Goal: Task Accomplishment & Management: Manage account settings

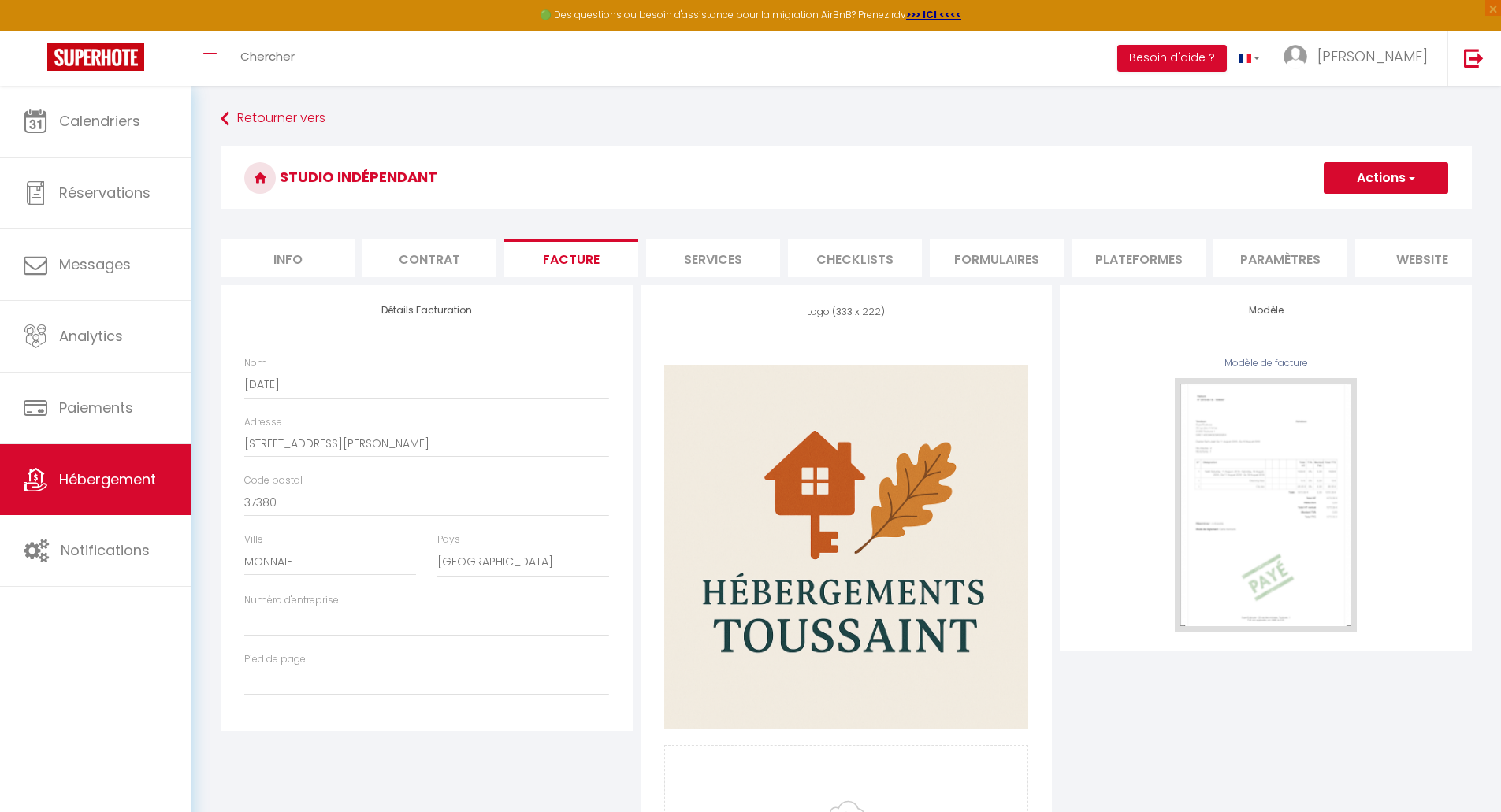
select select "75"
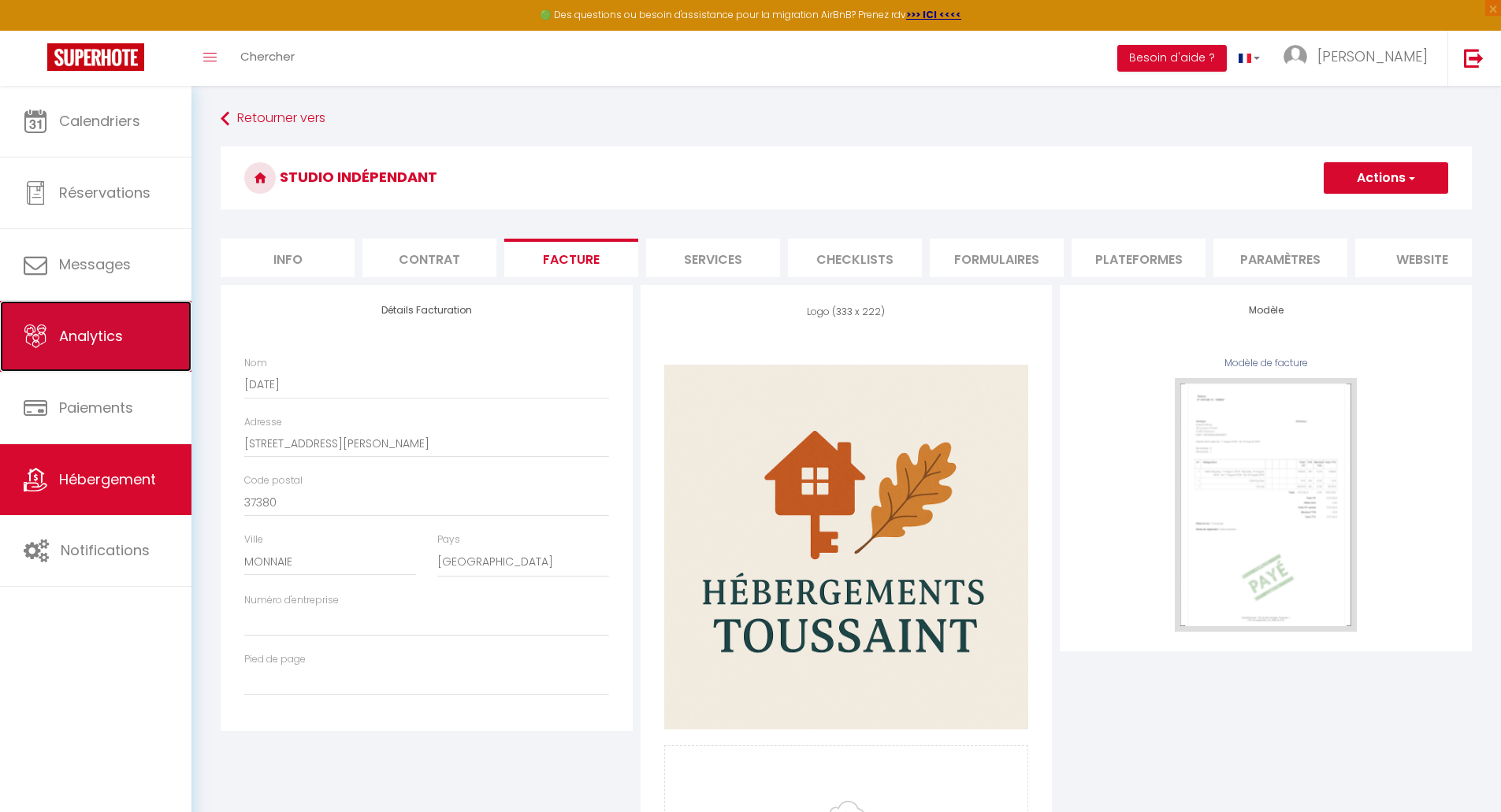
click at [67, 330] on span "Analytics" at bounding box center [91, 336] width 64 height 20
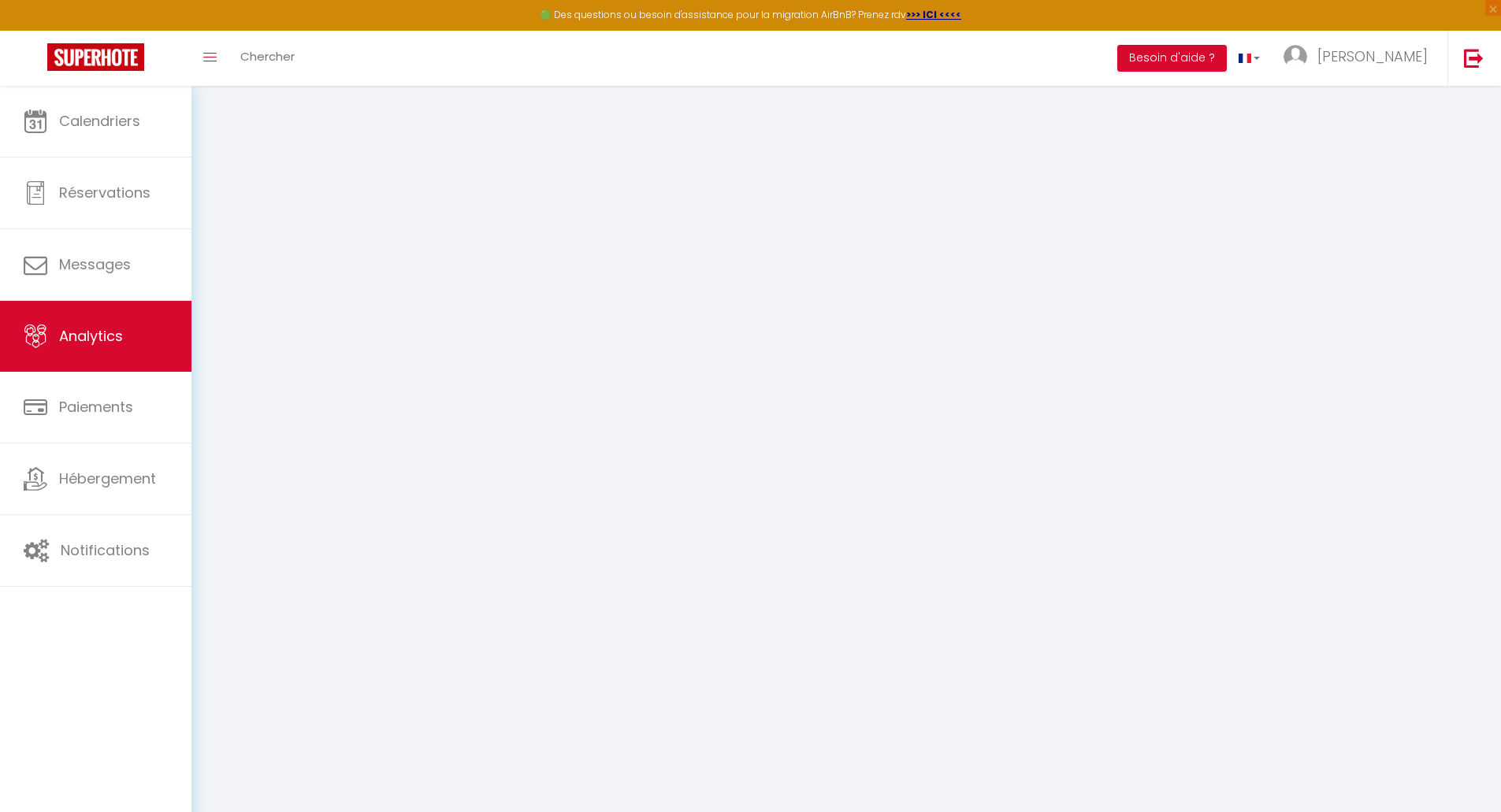
select select "2025"
select select "10"
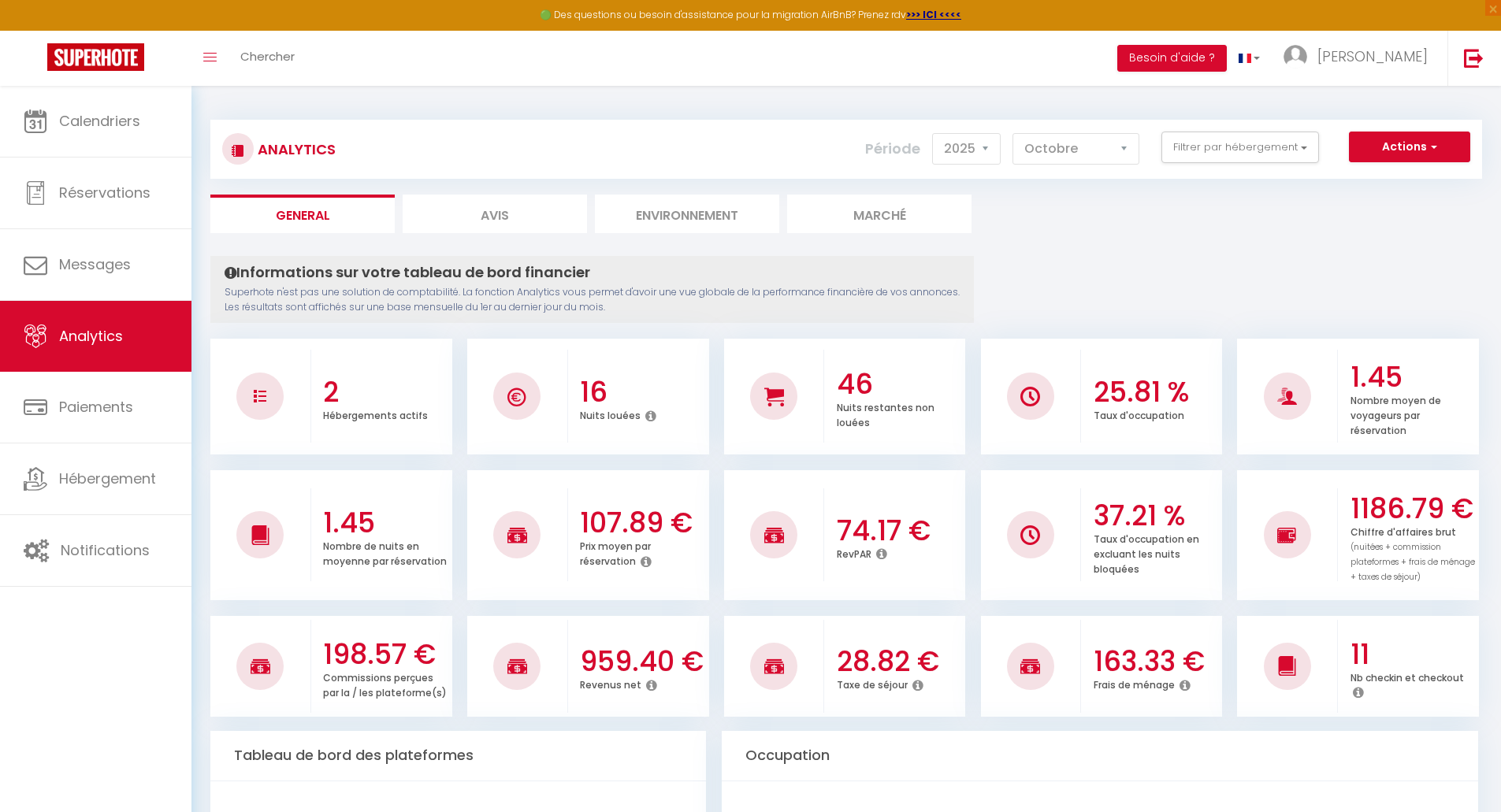
click at [484, 215] on li "Avis" at bounding box center [494, 214] width 184 height 38
select select "2025"
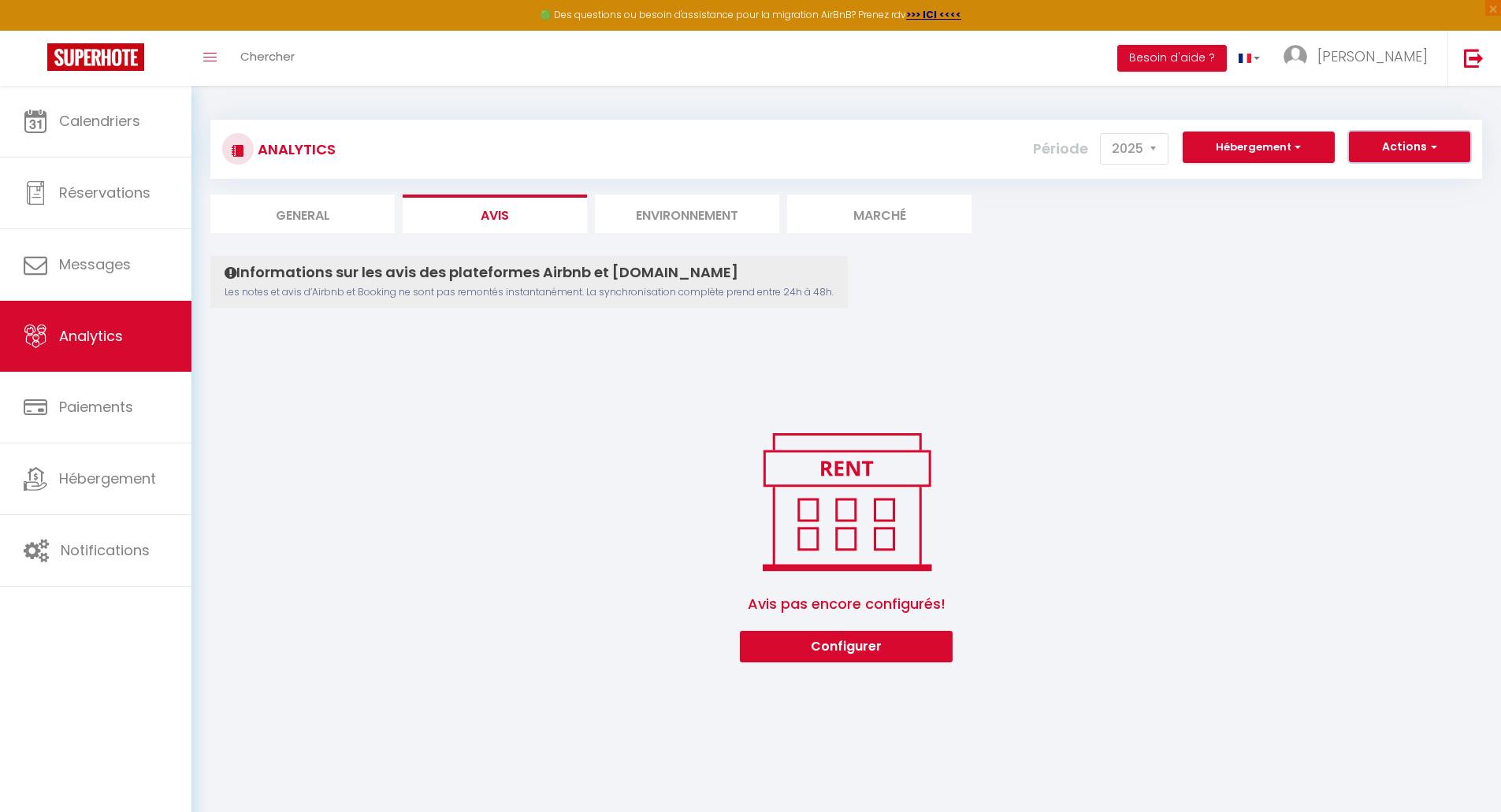
click at [1410, 144] on button "Actions" at bounding box center [1410, 146] width 122 height 31
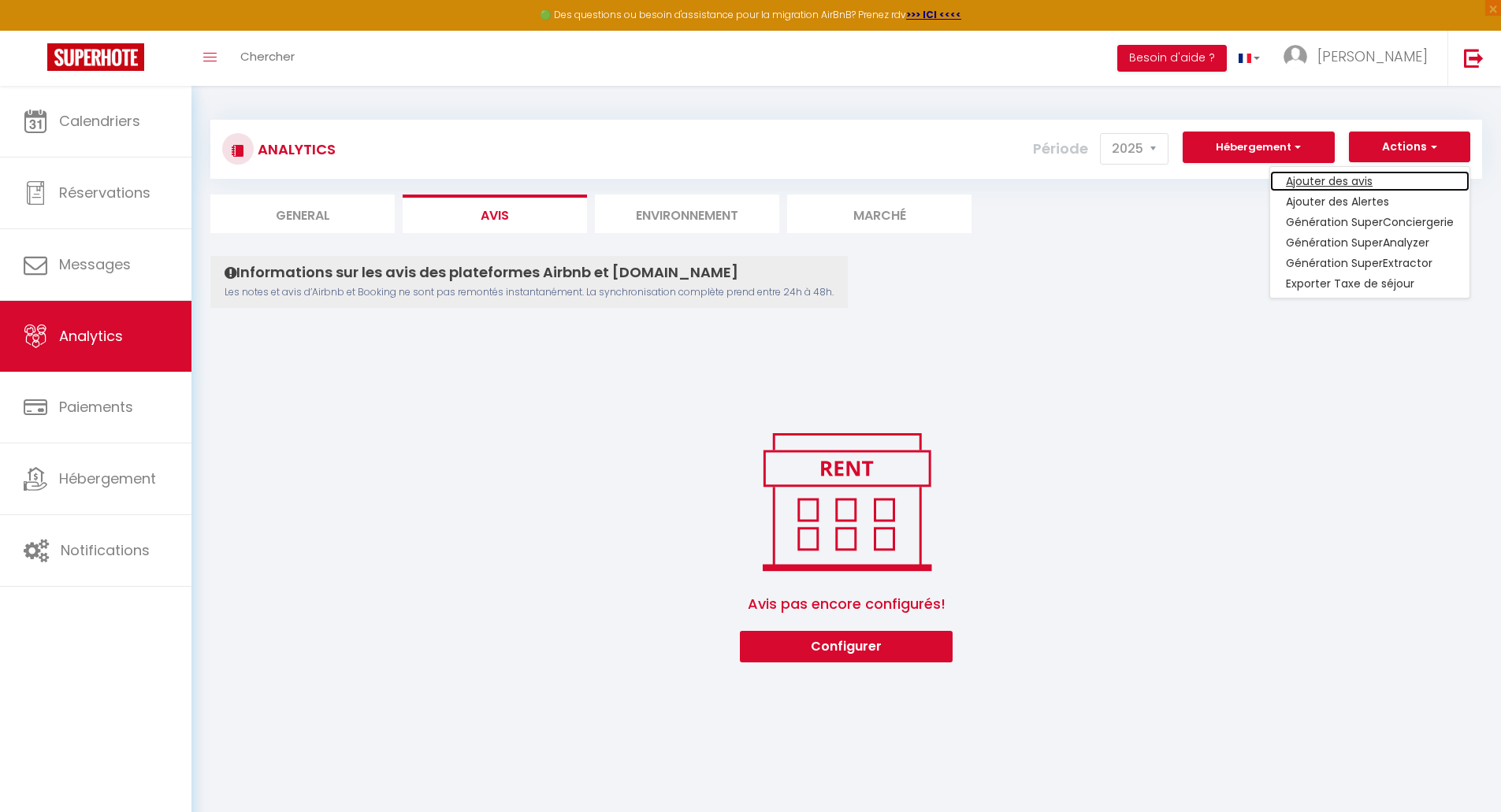
click at [1340, 180] on link "Ajouter des avis" at bounding box center [1369, 182] width 199 height 21
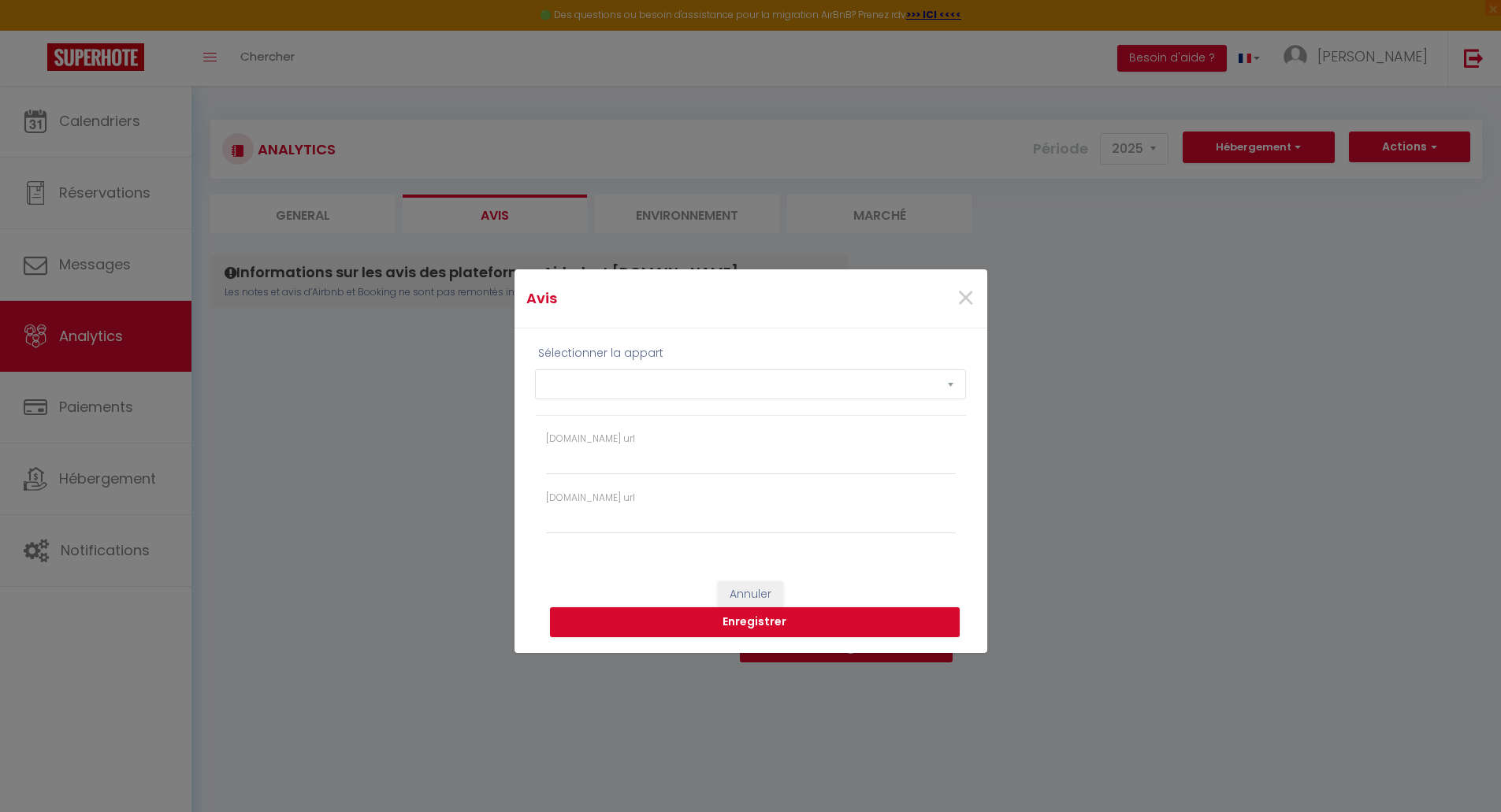
select select "69945"
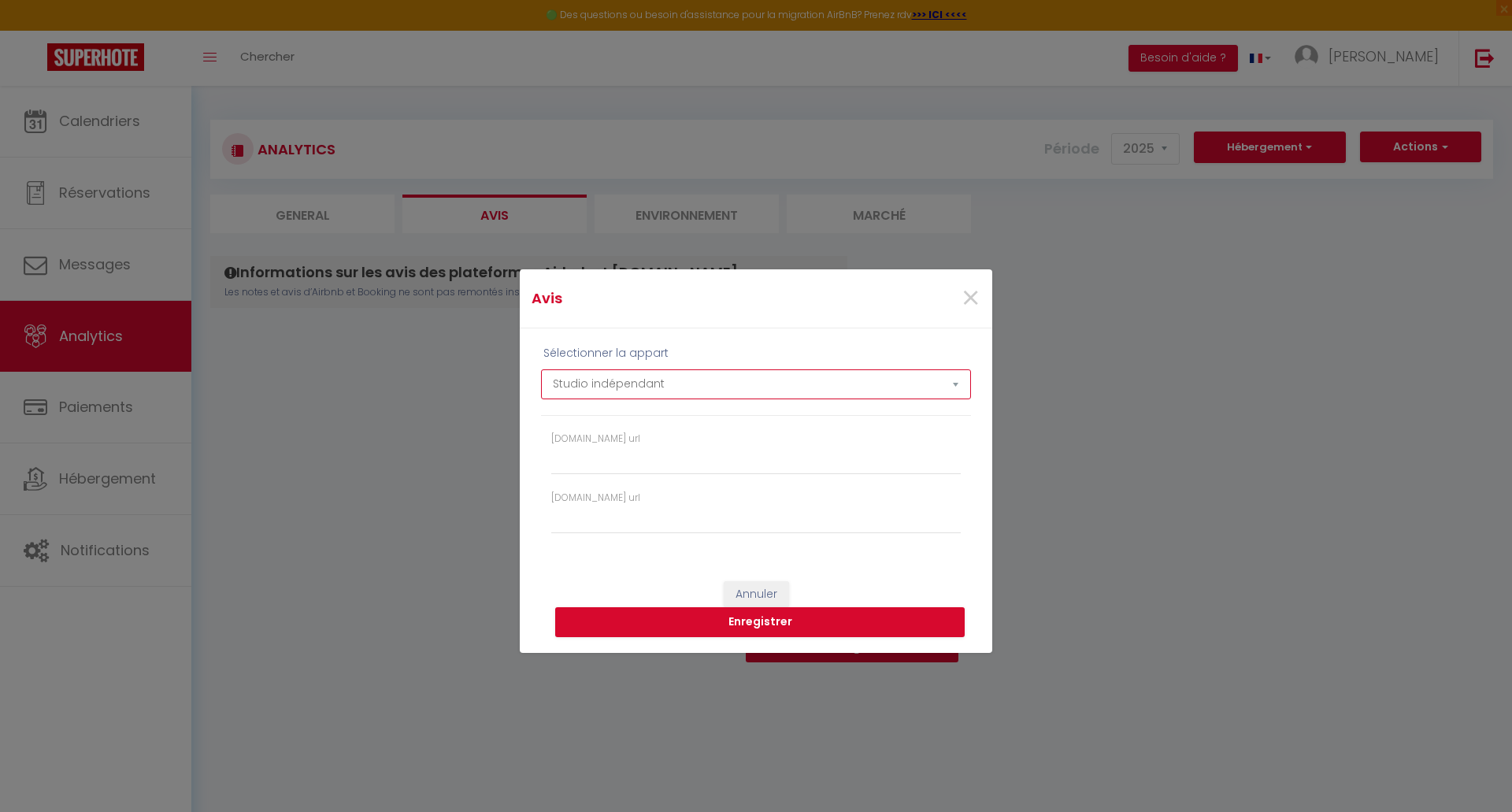
click at [748, 393] on select "Studio indépendant Maison de ville sur cour" at bounding box center [756, 384] width 430 height 30
click at [748, 391] on select "Studio indépendant Maison de ville sur cour" at bounding box center [756, 384] width 430 height 30
click at [605, 521] on input "[DOMAIN_NAME] url" at bounding box center [756, 519] width 409 height 28
paste input "[URL][DOMAIN_NAME]"
type input "[URL][DOMAIN_NAME]"
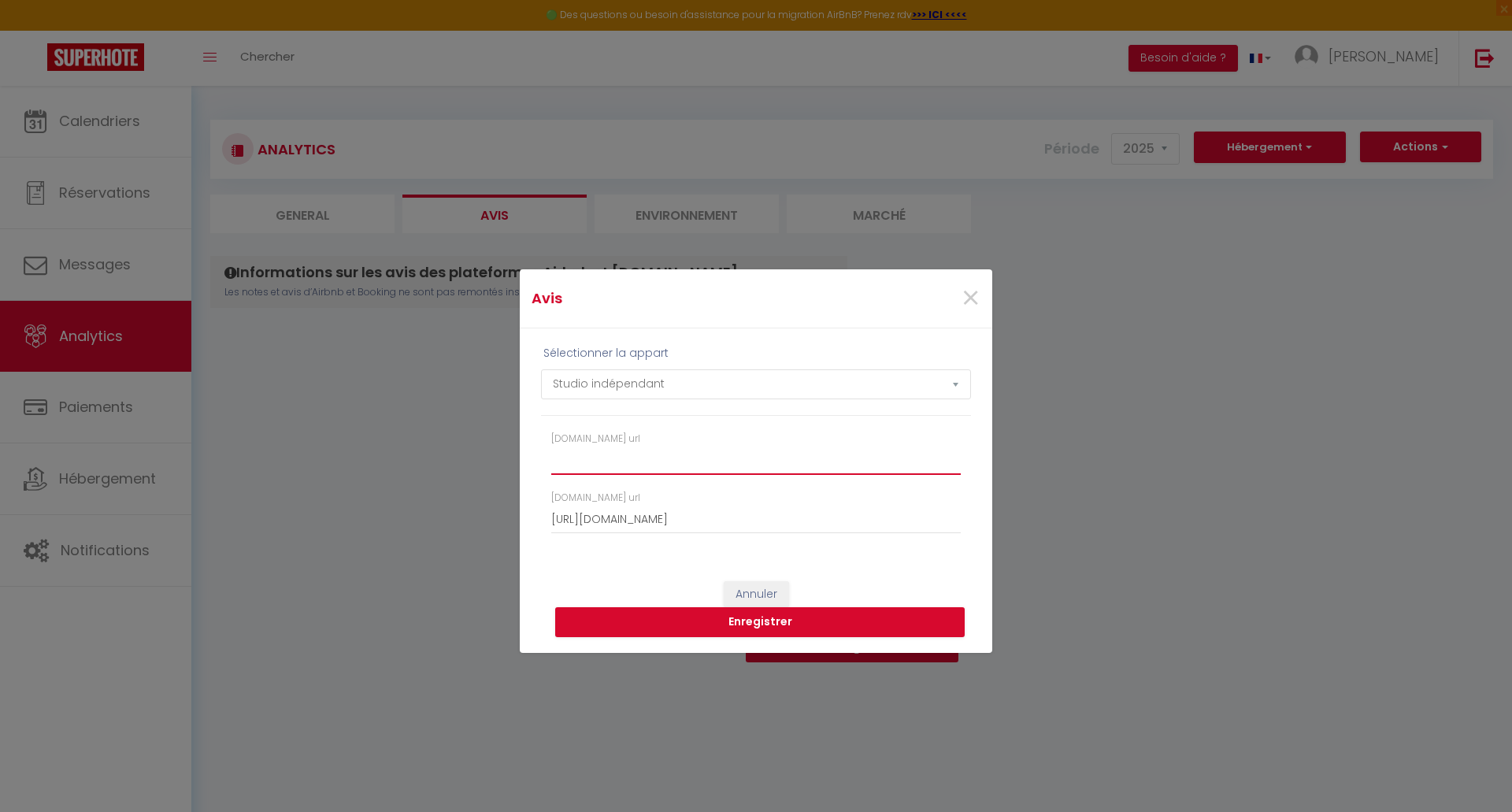
click at [673, 468] on input "[DOMAIN_NAME] url" at bounding box center [756, 460] width 409 height 28
paste input "[URL][DOMAIN_NAME]"
type input "[URL][DOMAIN_NAME]"
click at [758, 627] on button "Enregistrer" at bounding box center [760, 622] width 409 height 30
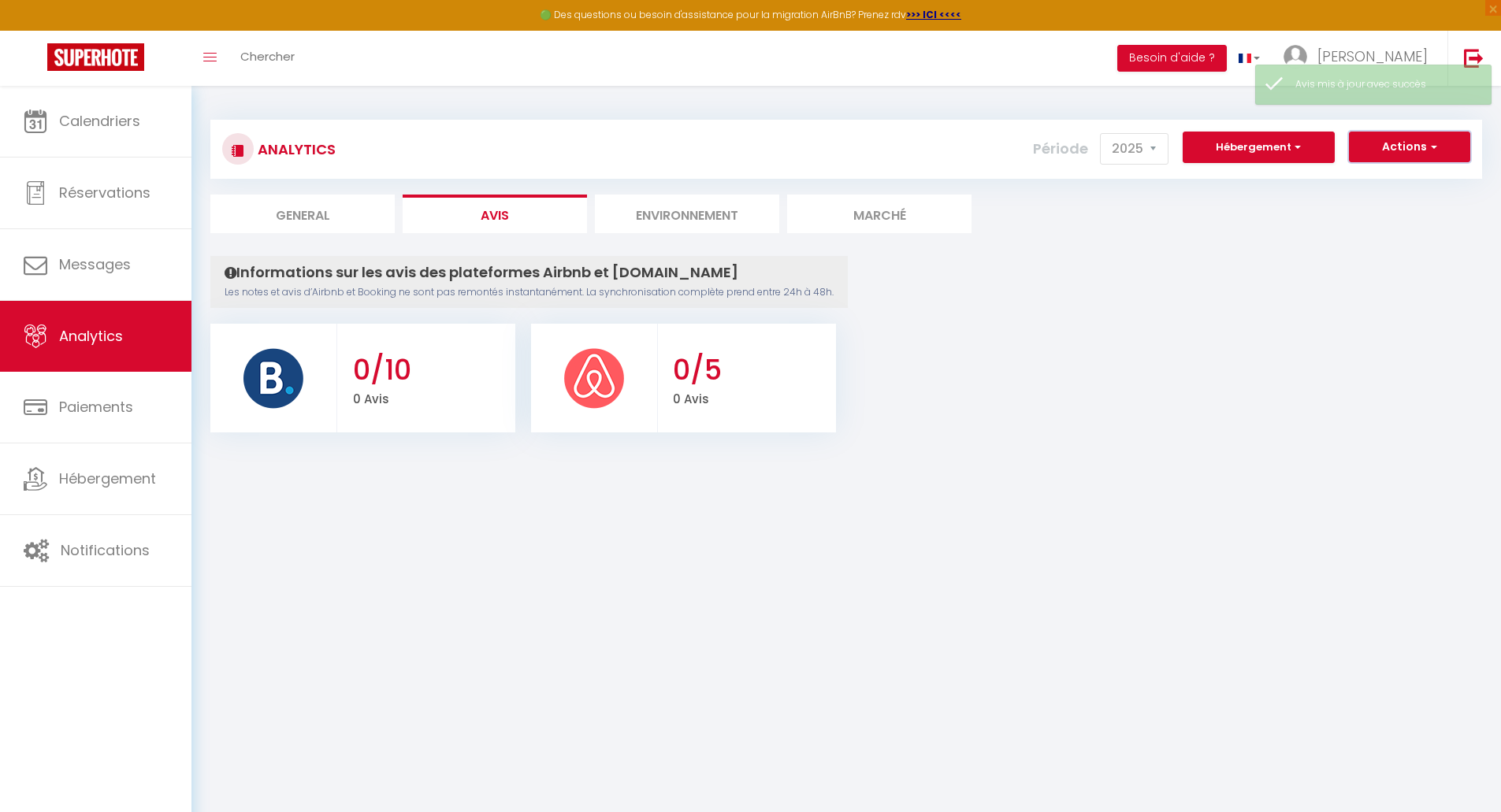
click at [1417, 144] on button "Actions" at bounding box center [1410, 146] width 122 height 31
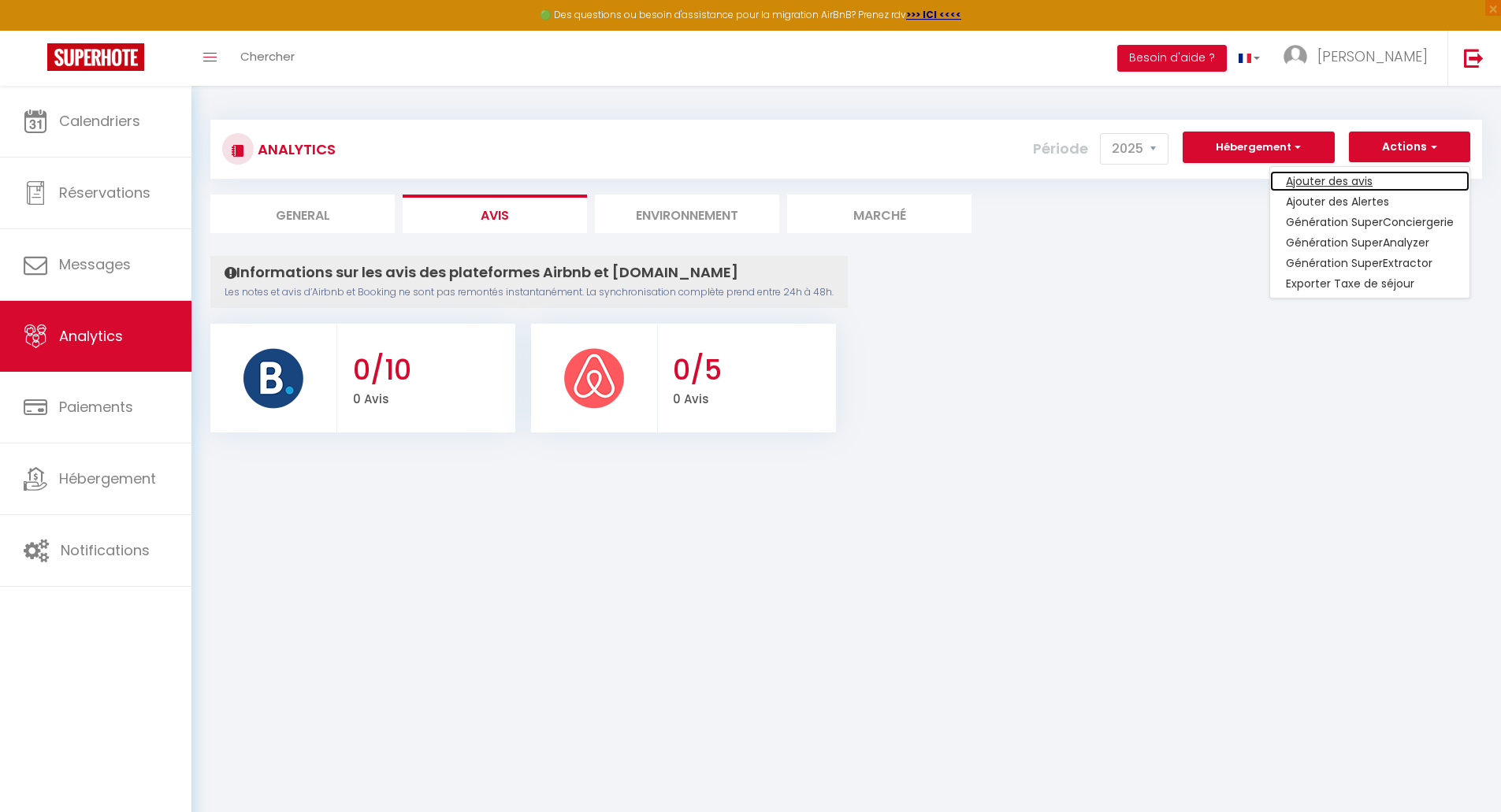
click at [1357, 182] on link "Ajouter des avis" at bounding box center [1369, 182] width 199 height 21
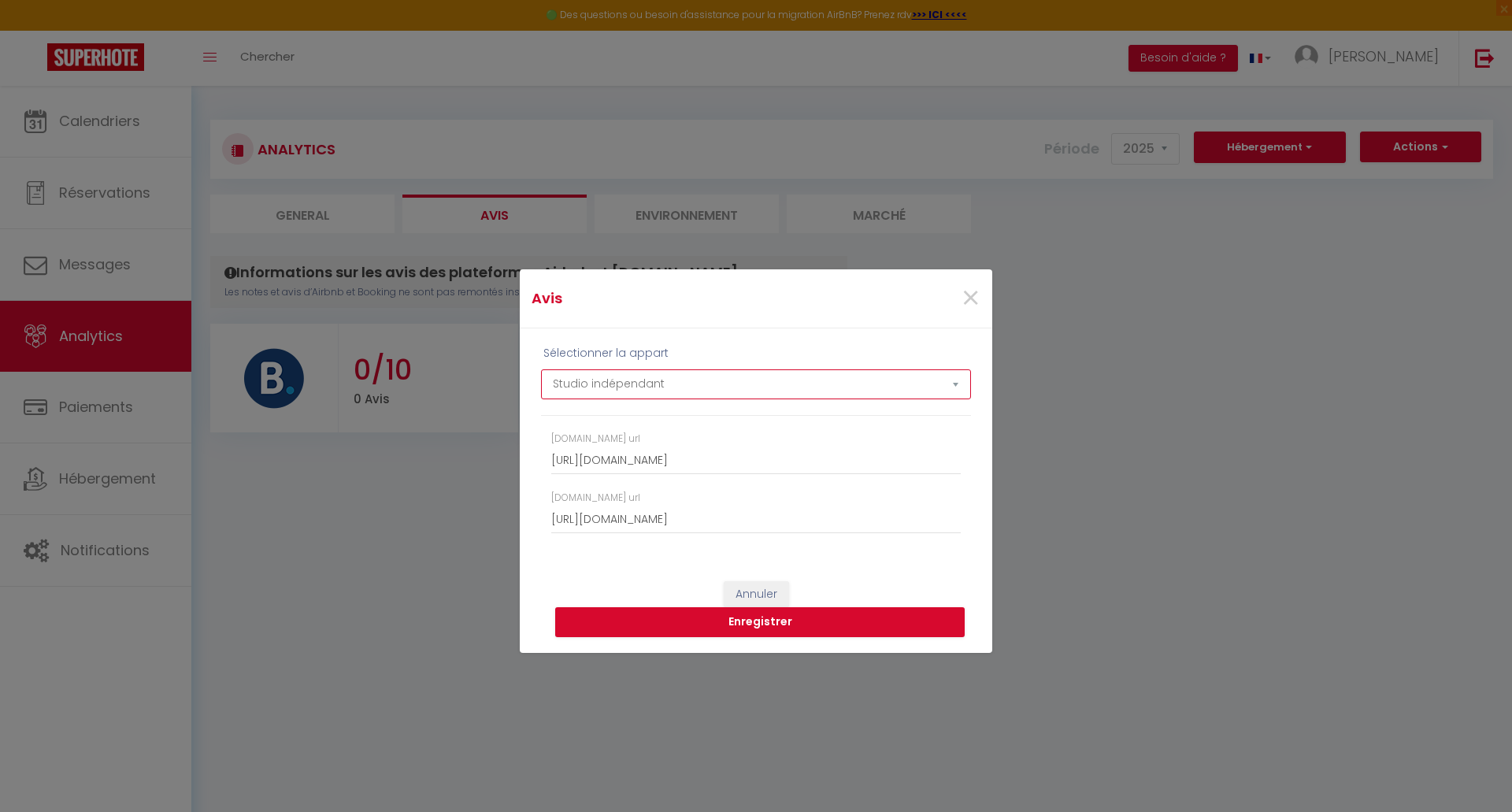
click at [690, 388] on select "Studio indépendant Maison de ville sur cour" at bounding box center [756, 384] width 430 height 30
select select "69946"
click at [541, 370] on select "Studio indépendant Maison de ville sur cour" at bounding box center [756, 384] width 430 height 30
click at [632, 469] on input "[DOMAIN_NAME] url" at bounding box center [756, 460] width 409 height 28
click at [646, 526] on input "[DOMAIN_NAME] url" at bounding box center [756, 519] width 409 height 28
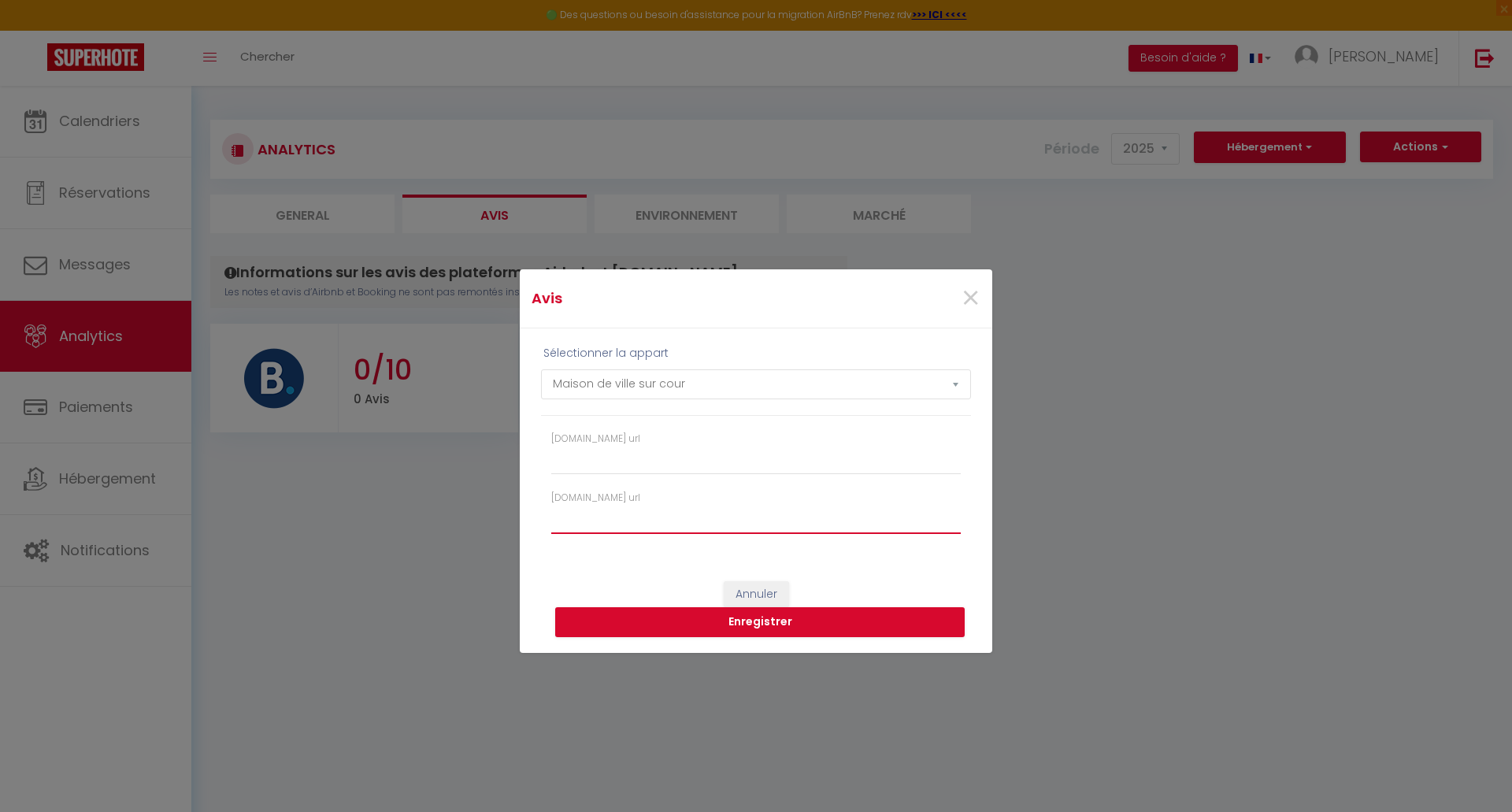
paste input "[URL][DOMAIN_NAME]"
type input "[URL][DOMAIN_NAME]"
click at [601, 466] on input "[DOMAIN_NAME] url" at bounding box center [756, 460] width 409 height 28
paste input "[URL][DOMAIN_NAME]"
type input "[URL][DOMAIN_NAME]"
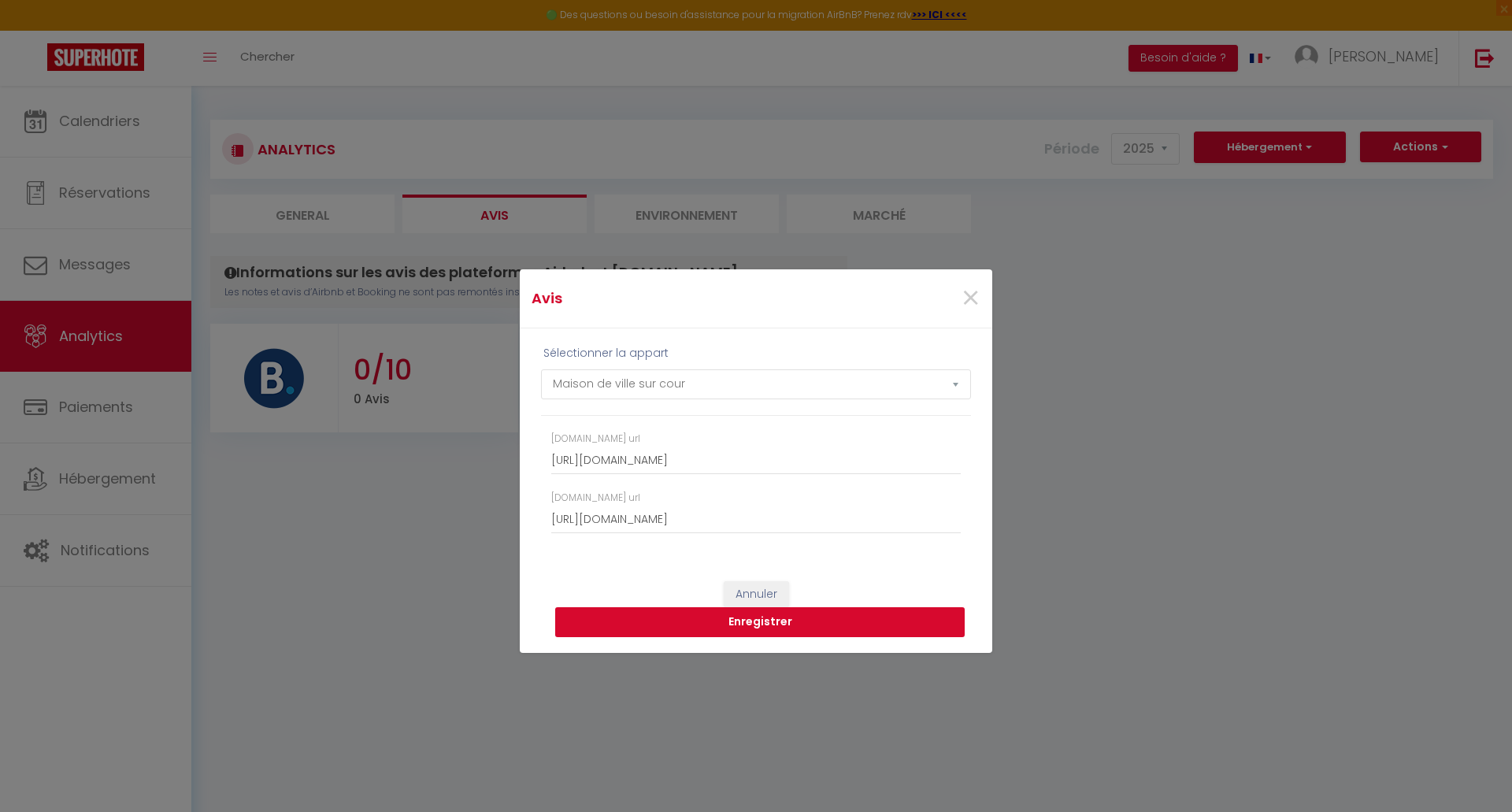
click at [754, 626] on button "Enregistrer" at bounding box center [760, 622] width 409 height 30
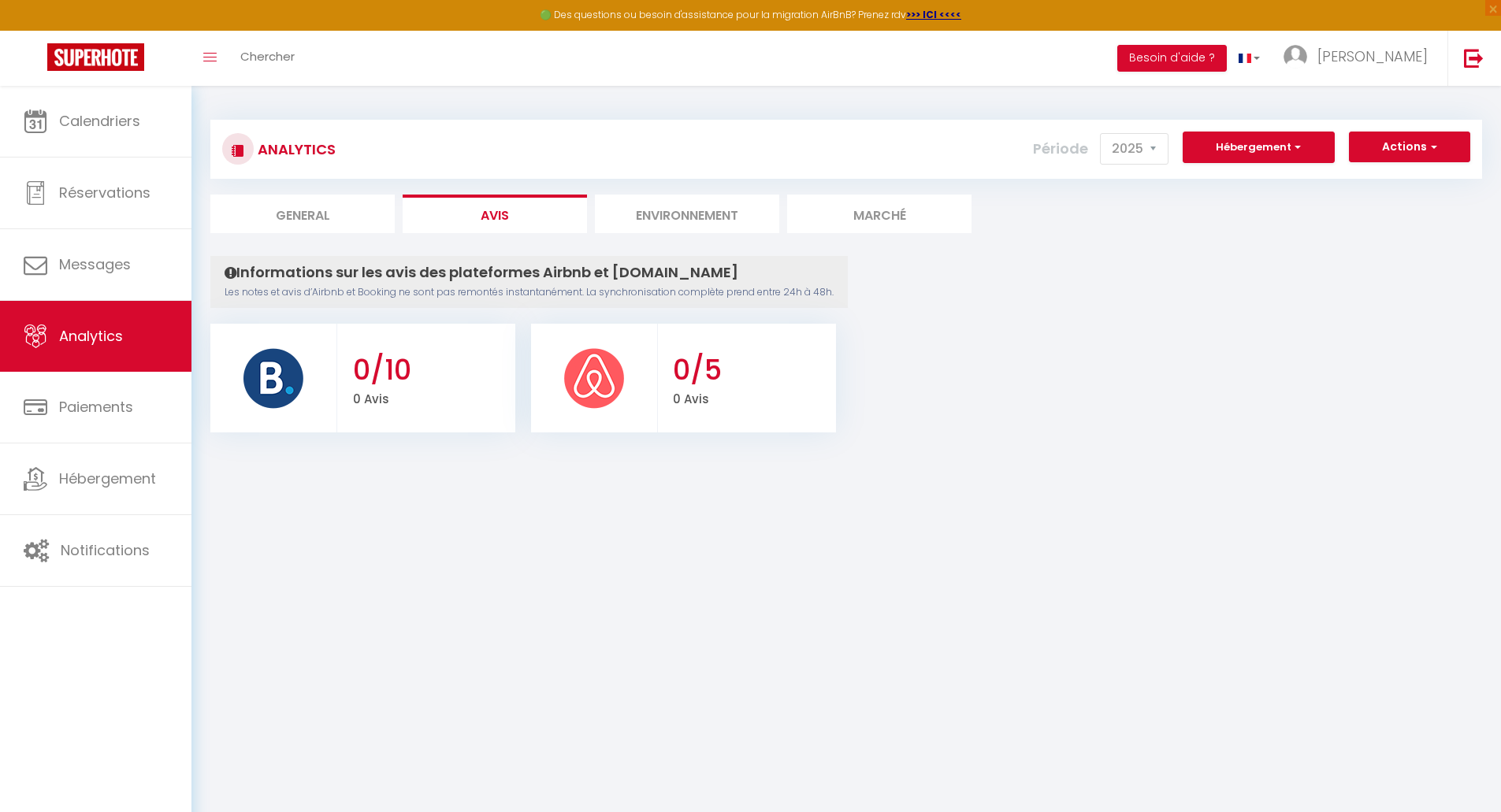
click at [283, 206] on li "General" at bounding box center [302, 214] width 184 height 38
select select "2025"
select select "10"
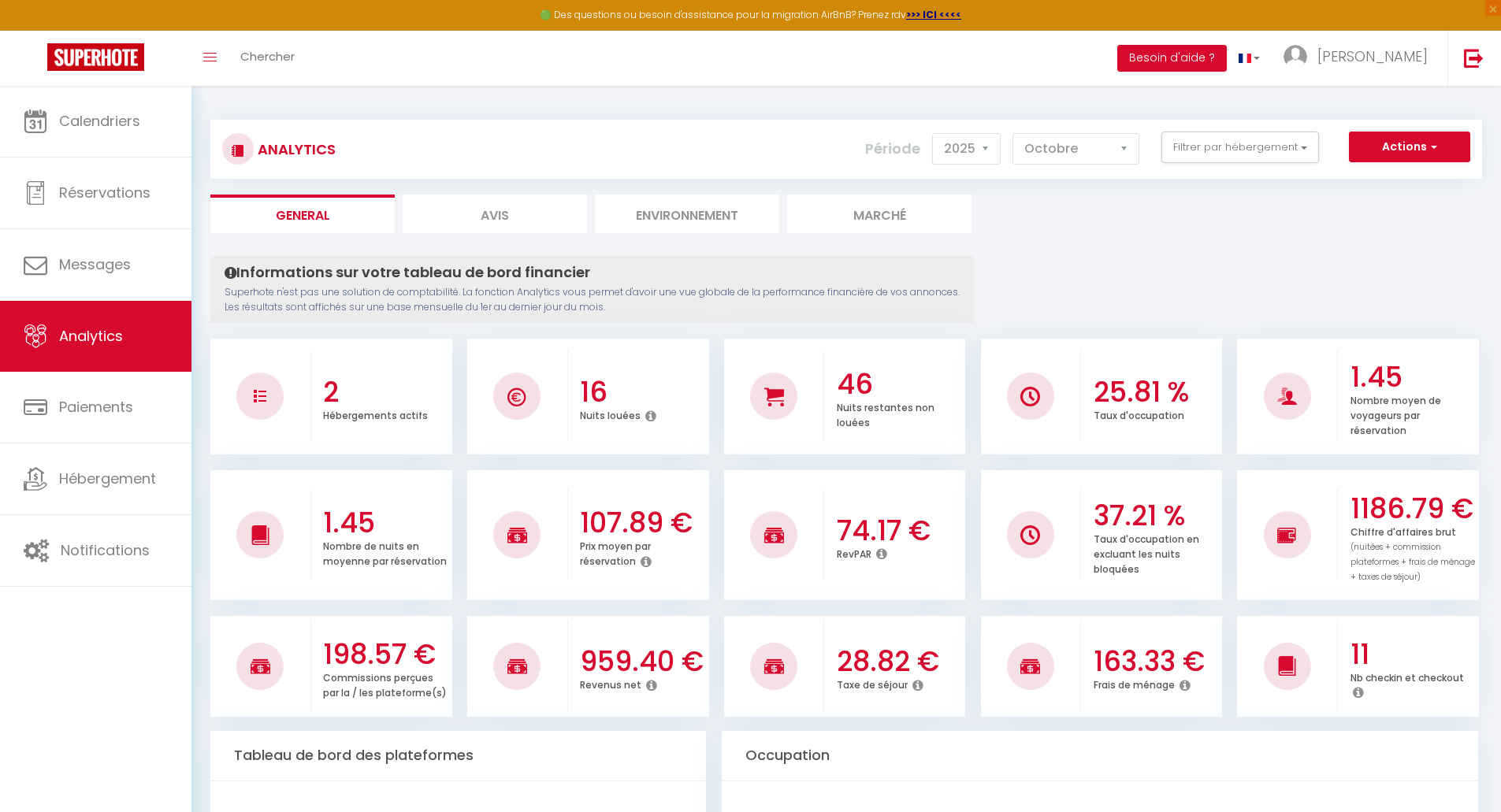
click at [486, 224] on li "Avis" at bounding box center [494, 214] width 184 height 38
select select "2025"
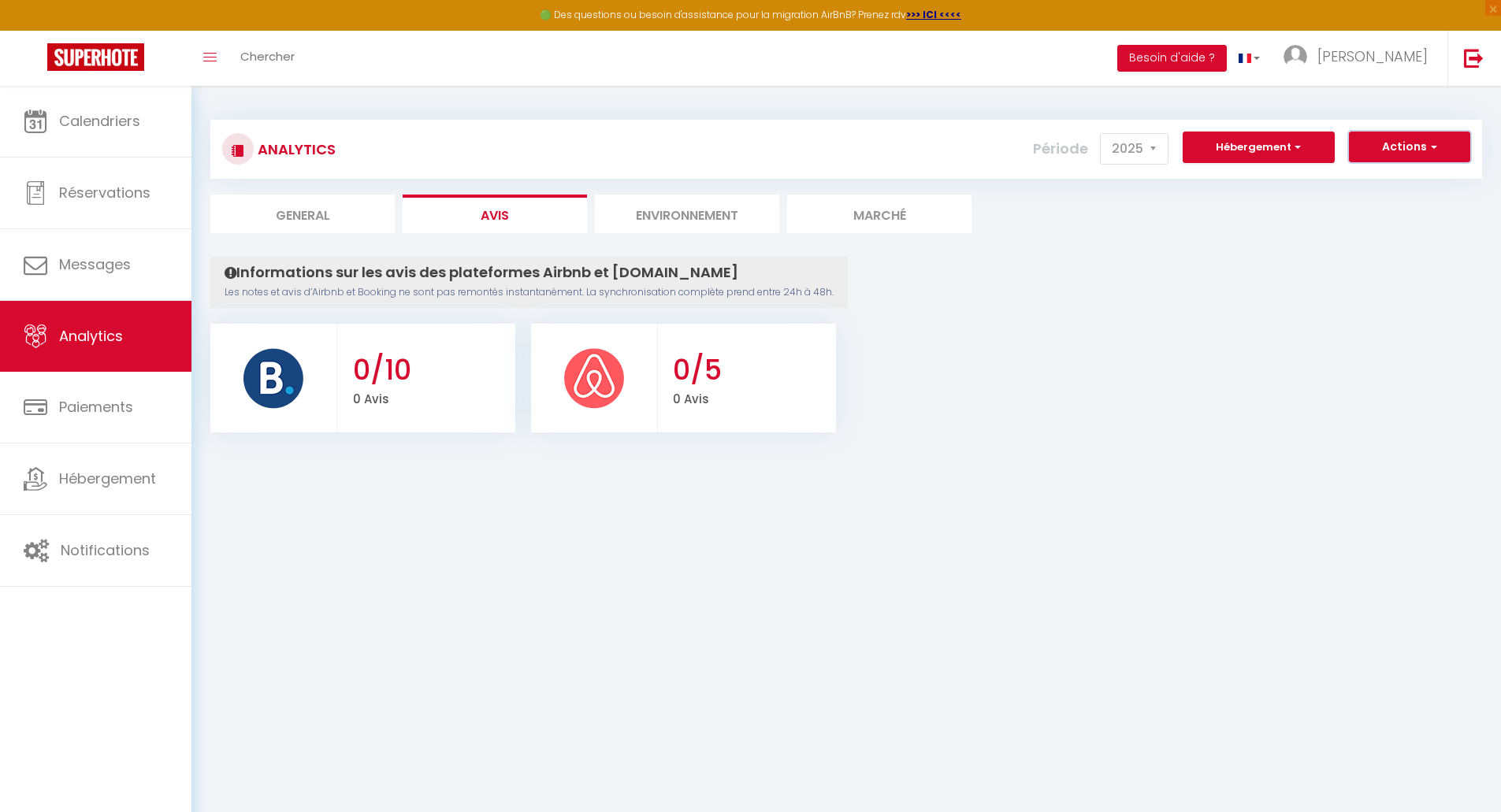
click at [1411, 146] on button "Actions" at bounding box center [1410, 146] width 122 height 31
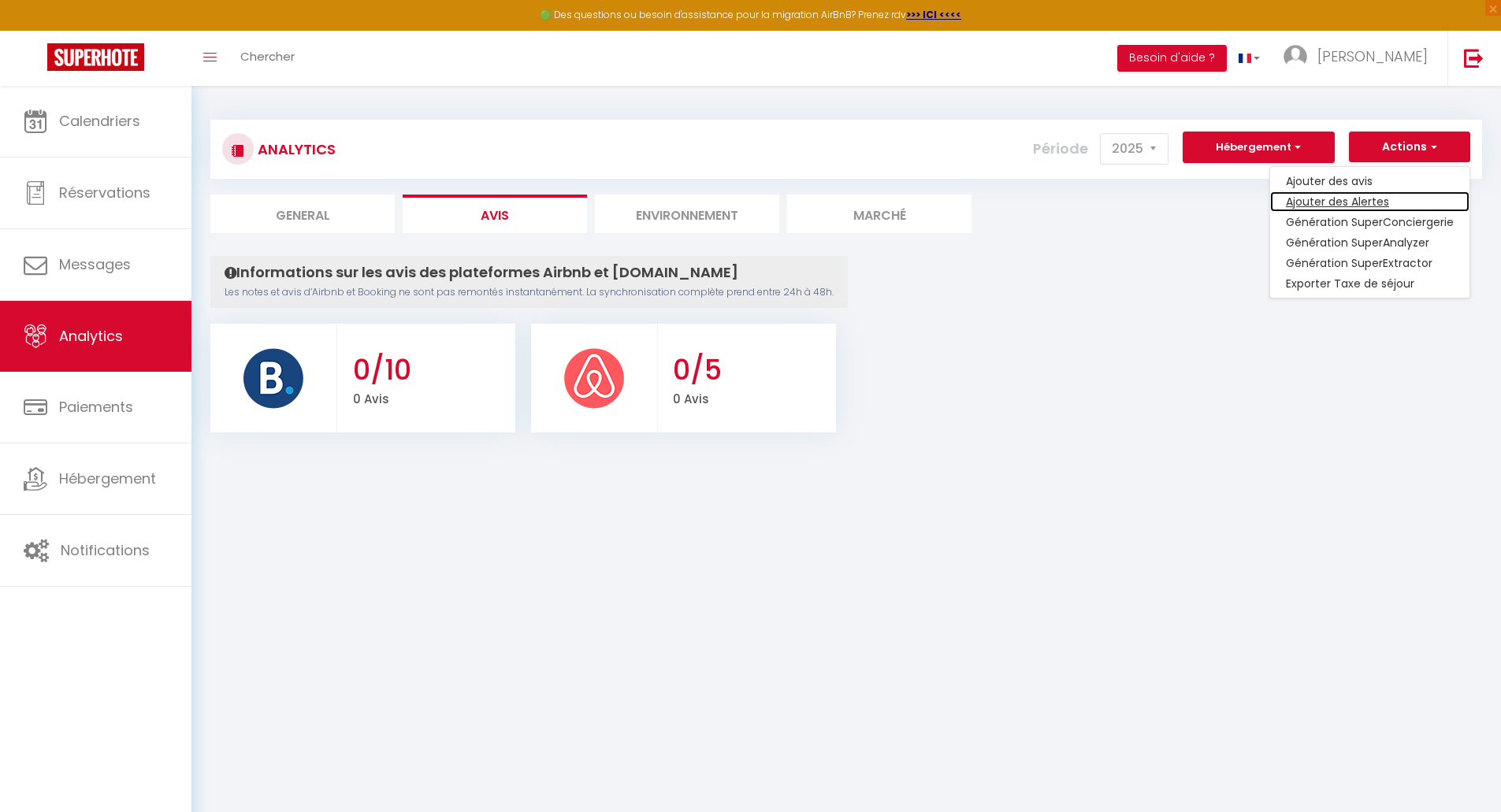
click at [1363, 201] on link "Ajouter des Alertes" at bounding box center [1369, 202] width 199 height 21
select select "69945"
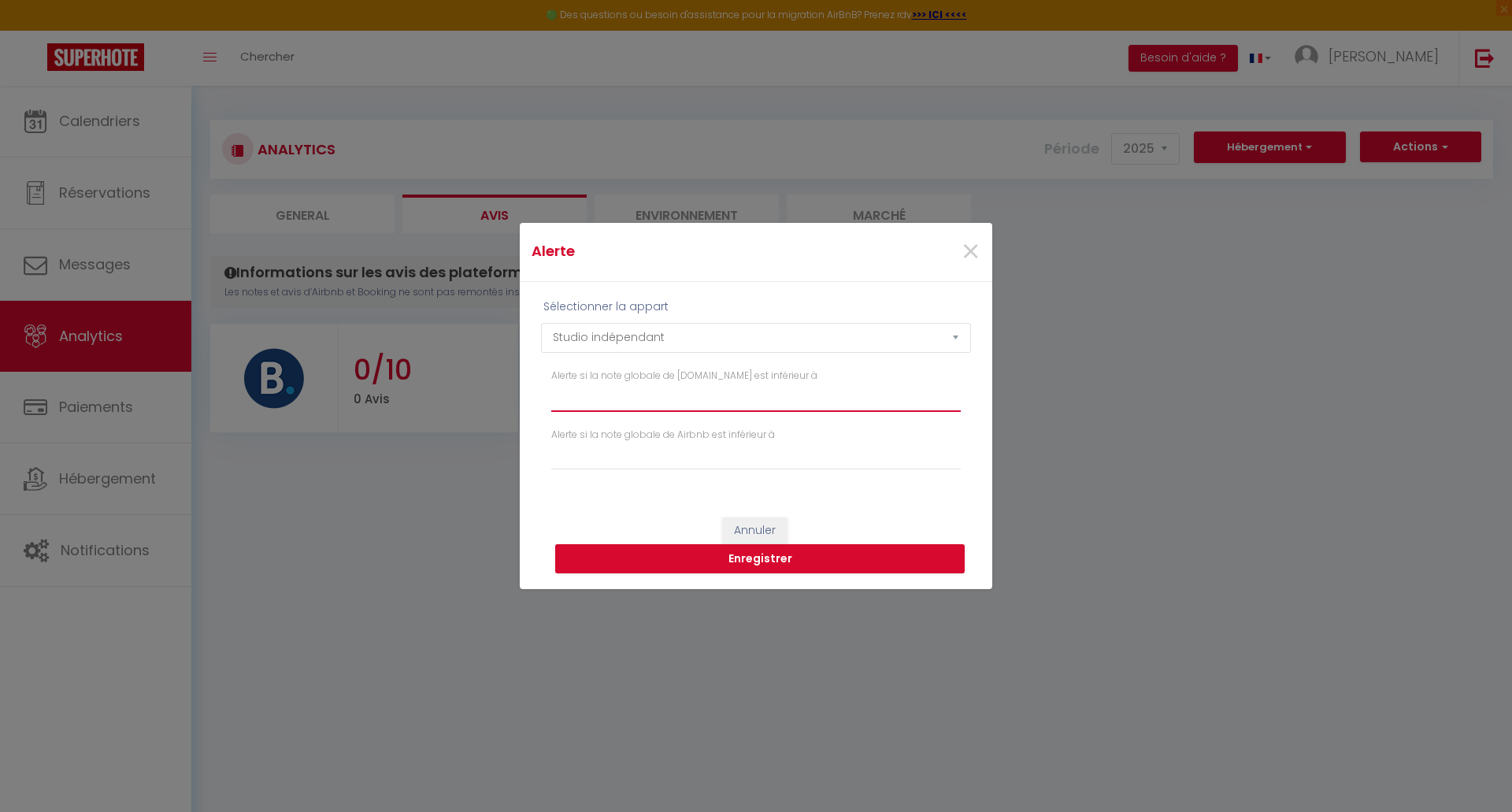
click at [642, 395] on input "Alerte si la note globale de [DOMAIN_NAME] est inférieur à" at bounding box center [756, 397] width 409 height 28
type input "9"
click at [675, 464] on input "Alerte si la note globale de Airbnb est inférieur à" at bounding box center [756, 455] width 409 height 28
type input "4"
type input "4.8"
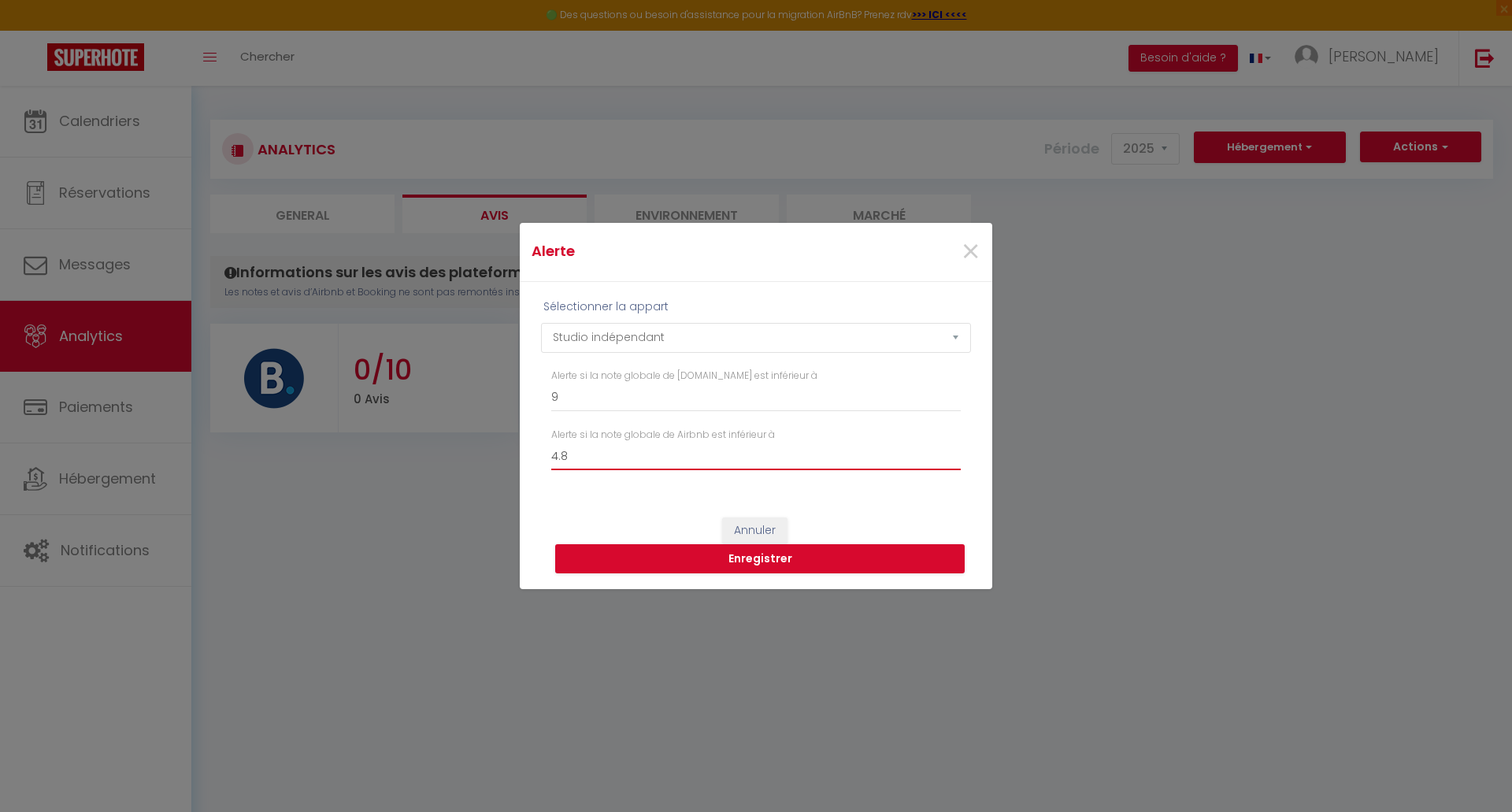
type input "4.8"
click at [754, 561] on button "Enregistrer" at bounding box center [760, 558] width 409 height 30
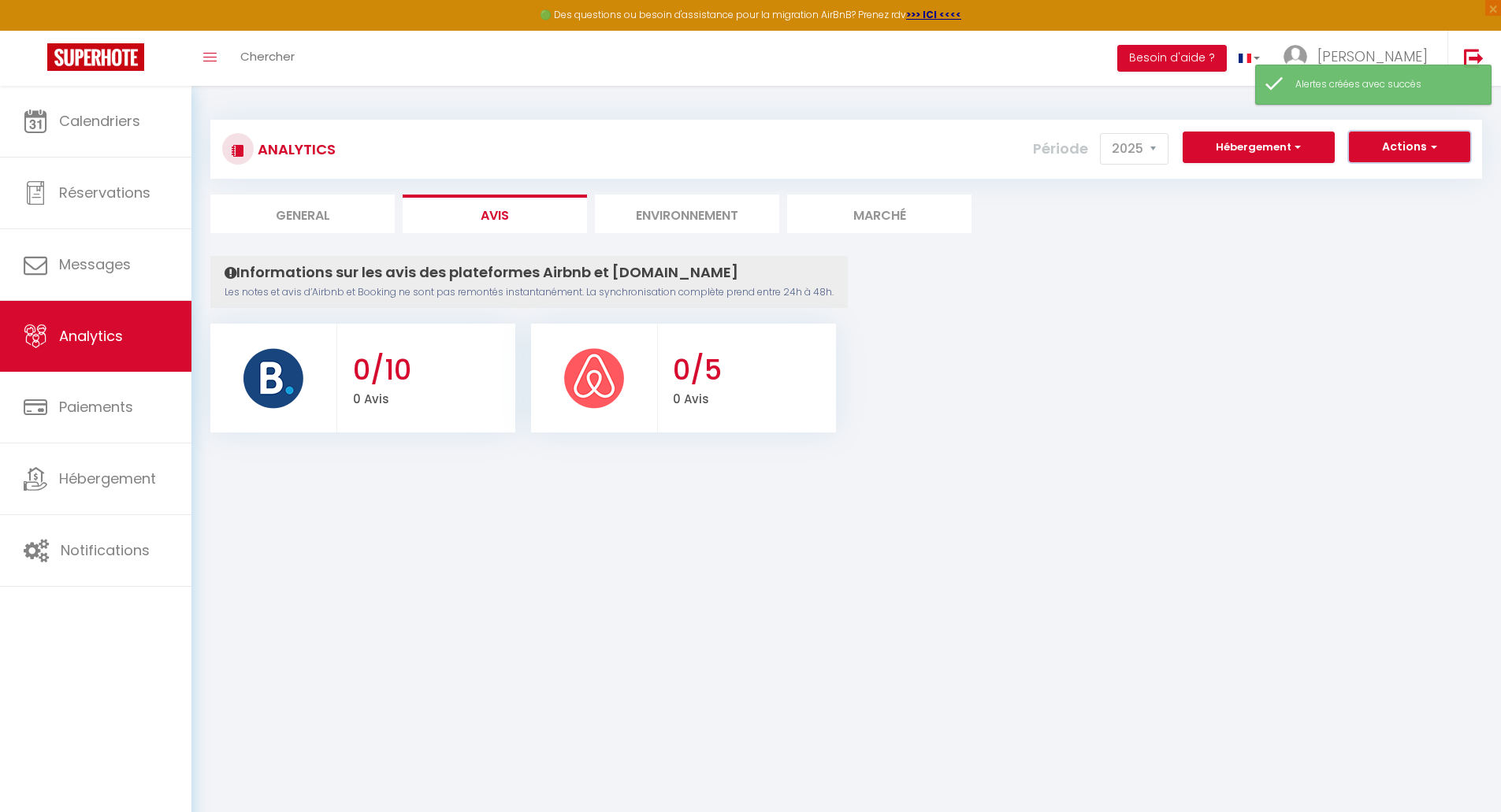
click at [1400, 151] on button "Actions" at bounding box center [1410, 146] width 122 height 31
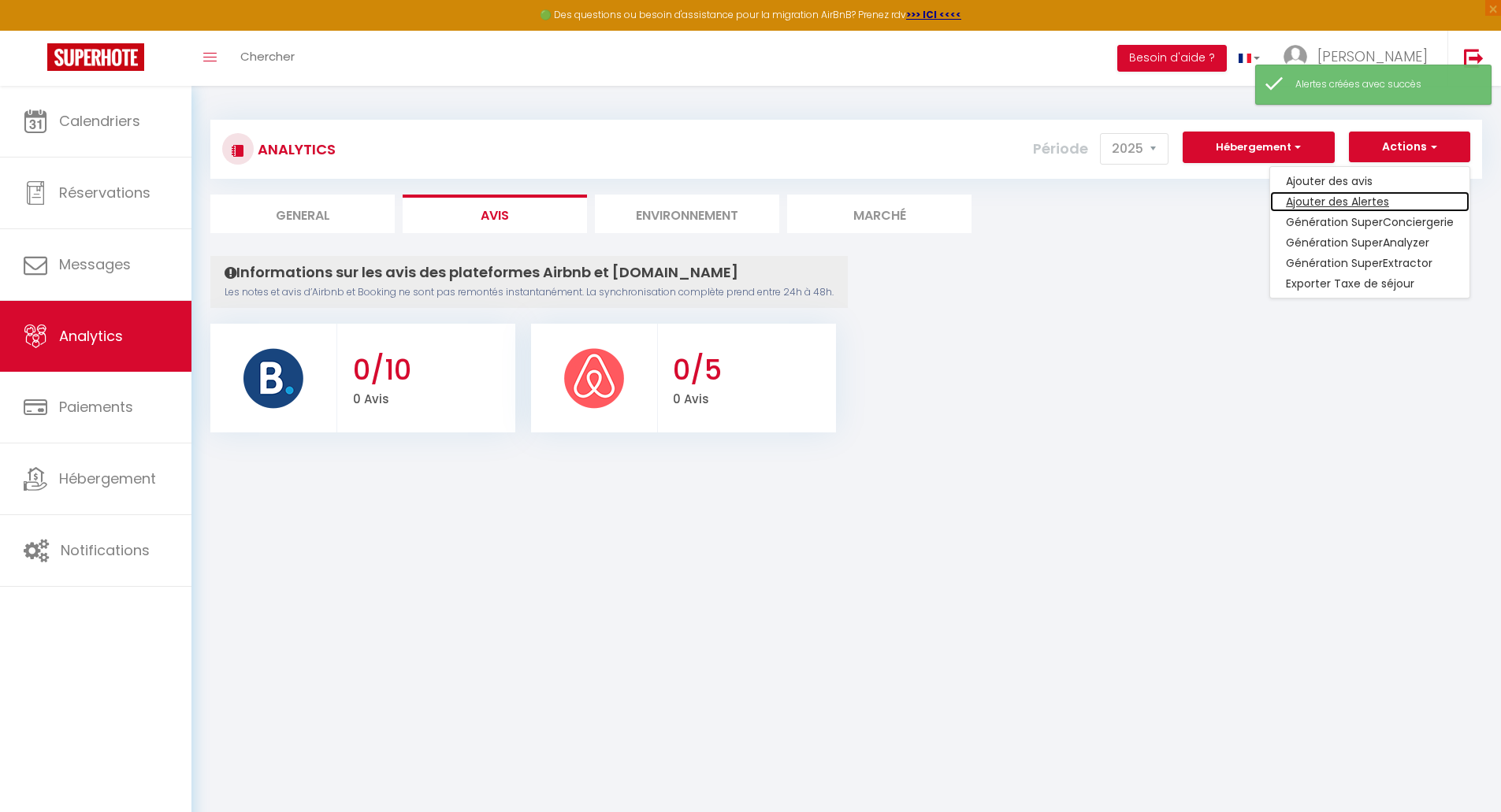
click at [1360, 201] on link "Ajouter des Alertes" at bounding box center [1369, 202] width 199 height 21
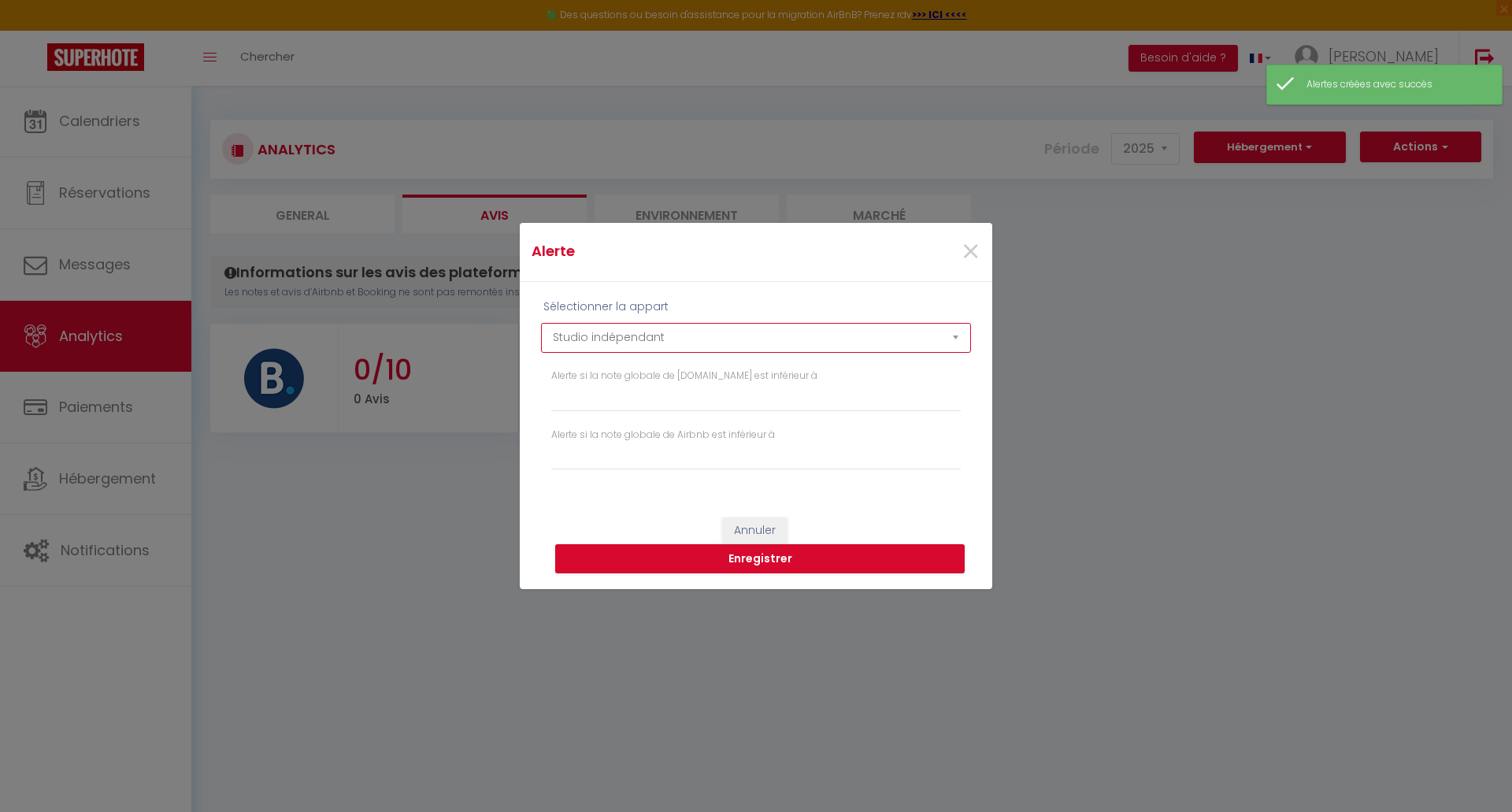
click at [617, 340] on select "Studio indépendant Maison de ville sur cour" at bounding box center [756, 338] width 430 height 30
click at [541, 323] on select "Studio indépendant Maison de ville sur cour" at bounding box center [756, 338] width 430 height 30
click at [632, 334] on select "Studio indépendant Maison de ville sur cour" at bounding box center [756, 338] width 430 height 30
click at [541, 323] on select "Studio indépendant Maison de ville sur cour" at bounding box center [756, 338] width 430 height 30
click at [640, 326] on select "Studio indépendant Maison de ville sur cour" at bounding box center [756, 338] width 430 height 30
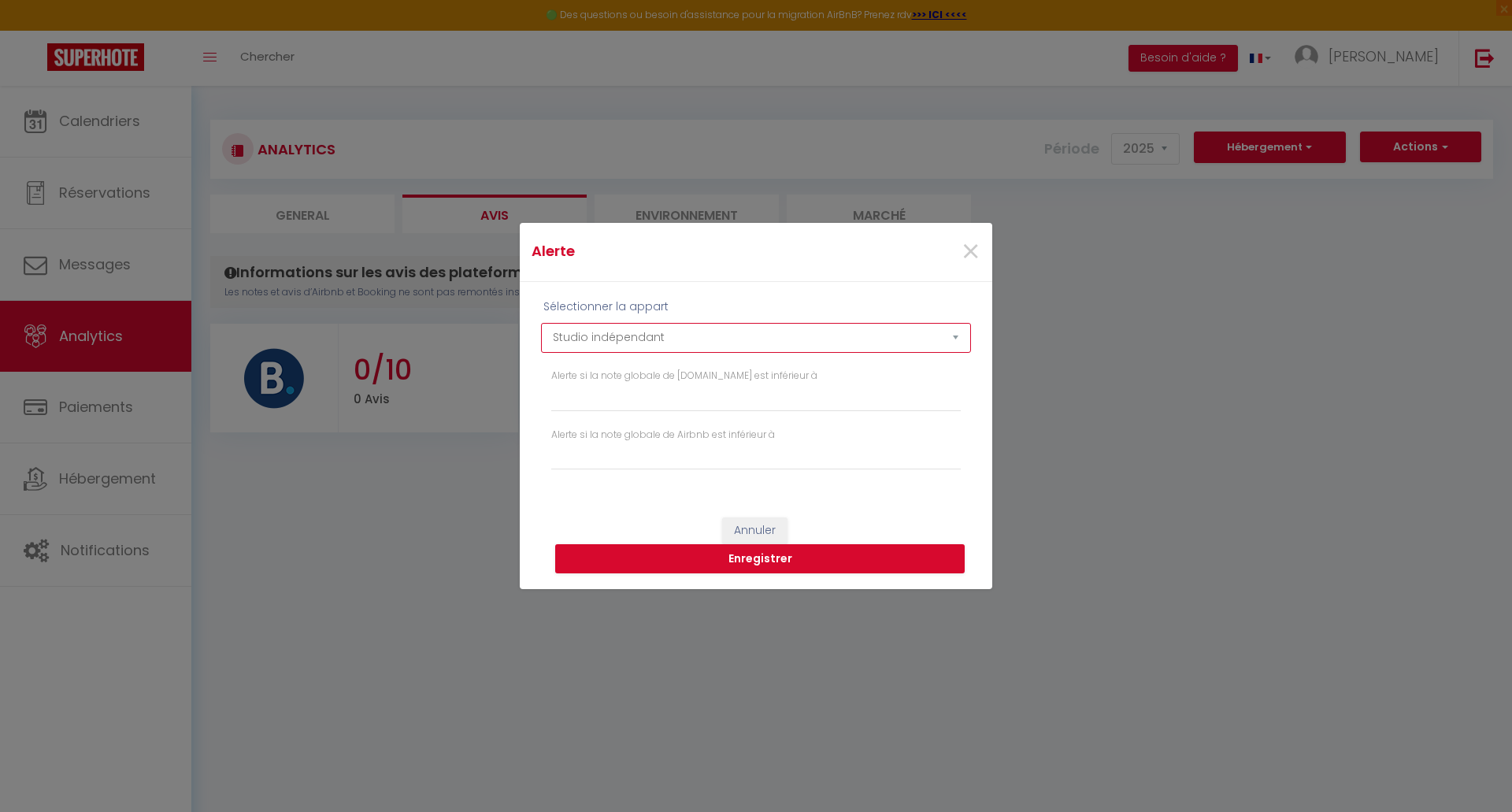
select select "69946"
click at [541, 323] on select "Studio indépendant Maison de ville sur cour" at bounding box center [756, 338] width 430 height 30
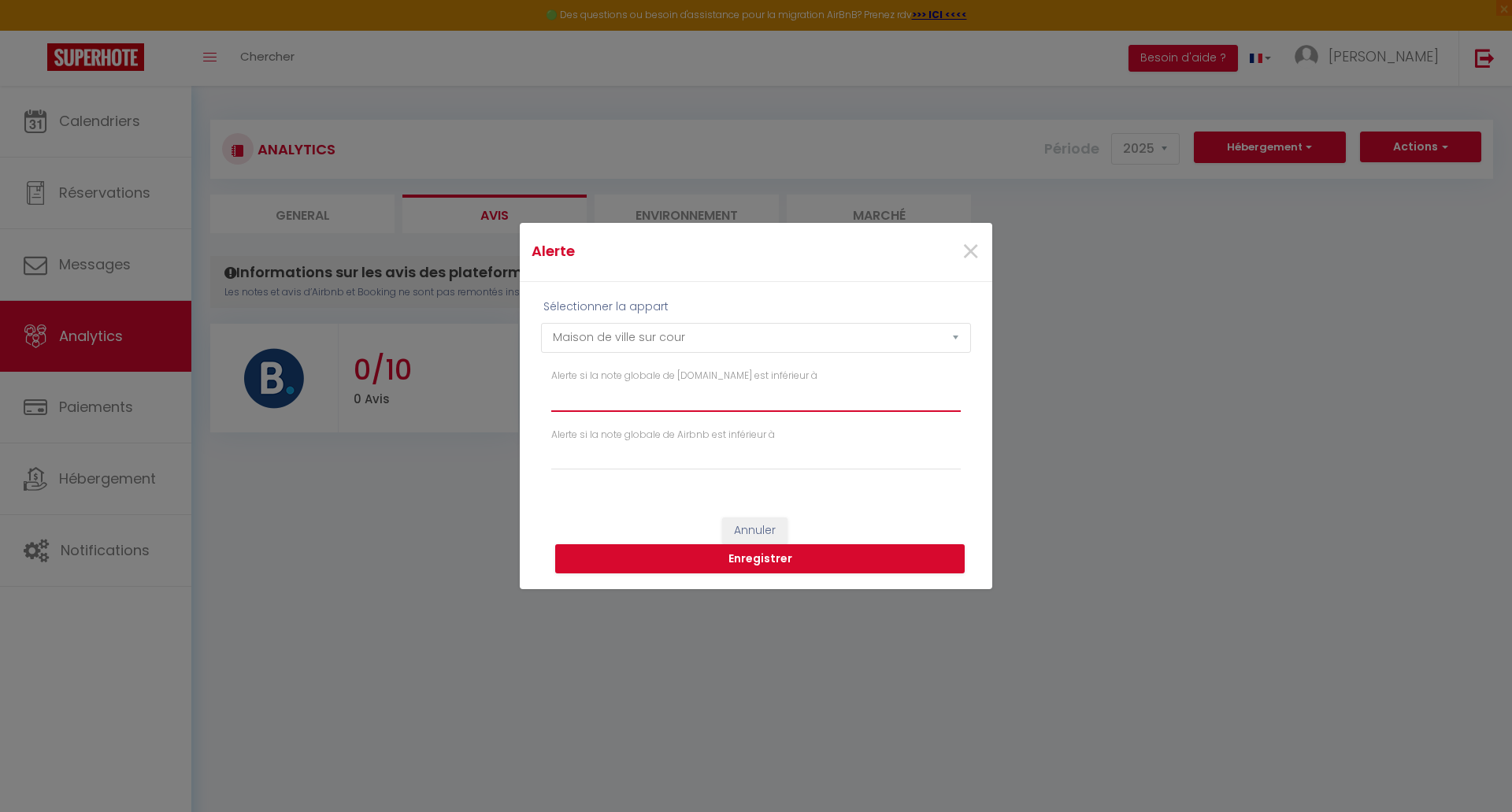
click at [619, 402] on input "Alerte si la note globale de [DOMAIN_NAME] est inférieur à" at bounding box center [756, 397] width 409 height 28
type input "9"
click at [620, 467] on input "Alerte si la note globale de Airbnb est inférieur à" at bounding box center [756, 455] width 409 height 28
type input "4.8"
click at [779, 566] on button "Enregistrer" at bounding box center [760, 558] width 409 height 30
